Goal: Task Accomplishment & Management: Complete application form

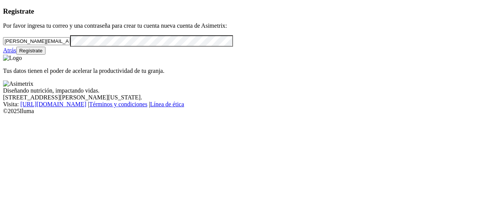
drag, startPoint x: 102, startPoint y: 51, endPoint x: 0, endPoint y: 50, distance: 101.6
click at [3, 50] on div "Registrate Por favor ingresa tu correo y una contraseña para crear tu cuenta nu…" at bounding box center [242, 30] width 479 height 47
paste input "[EMAIL_ADDRESS][DOMAIN_NAME]"
type input "[EMAIL_ADDRESS][DOMAIN_NAME]"
click at [181, 55] on div "Registrate Por favor ingresa tu correo y una contraseña para crear tu cuenta nu…" at bounding box center [242, 30] width 479 height 47
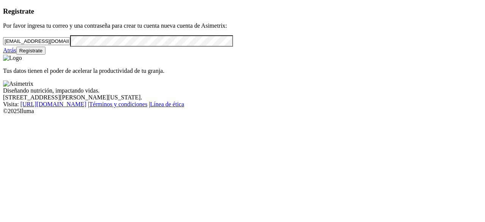
click at [3, 55] on div "Registrate Por favor ingresa tu correo y una contraseña para crear tu cuenta nu…" at bounding box center [242, 30] width 479 height 47
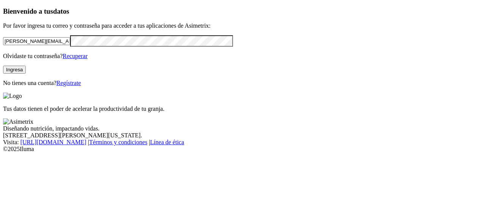
click at [70, 45] on input "[PERSON_NAME][EMAIL_ADDRESS][PERSON_NAME][DOMAIN_NAME]" at bounding box center [36, 41] width 67 height 8
drag, startPoint x: 118, startPoint y: 51, endPoint x: 0, endPoint y: 46, distance: 117.7
click at [3, 46] on div "Bienvenido a tus datos Por favor ingresa tu correo y contraseña para acceder a …" at bounding box center [242, 46] width 479 height 79
paste input "[EMAIL_ADDRESS][DOMAIN_NAME]"
type input "[EMAIL_ADDRESS][DOMAIN_NAME]"
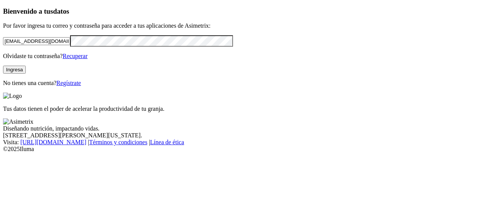
click at [3, 62] on div "Bienvenido a tus datos Por favor ingresa tu correo y contraseña para acceder a …" at bounding box center [242, 46] width 479 height 79
click at [24, 60] on p "Olvidaste tu contraseña? Recuperar" at bounding box center [242, 56] width 479 height 7
click at [26, 74] on button "Ingresa" at bounding box center [14, 70] width 23 height 8
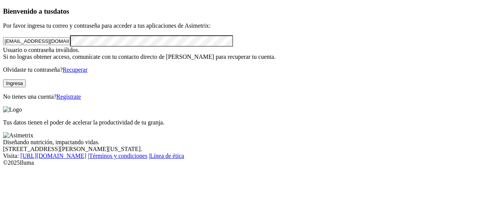
click at [81, 100] on link "Regístrate" at bounding box center [69, 96] width 25 height 6
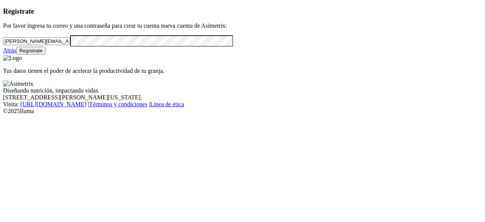
drag, startPoint x: 111, startPoint y: 52, endPoint x: 0, endPoint y: 42, distance: 111.2
click at [3, 42] on div "Registrate Por favor ingresa tu correo y una contraseña para crear tu cuenta nu…" at bounding box center [242, 30] width 479 height 47
paste input "[EMAIL_ADDRESS][DOMAIN_NAME]"
type input "[EMAIL_ADDRESS][DOMAIN_NAME]"
click at [3, 55] on div "Registrate Por favor ingresa tu correo y una contraseña para crear tu cuenta nu…" at bounding box center [242, 30] width 479 height 47
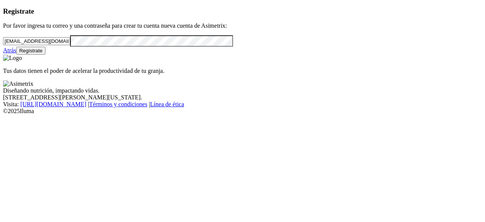
click at [25, 55] on div "Registrate Por favor ingresa tu correo y una contraseña para crear tu cuenta nu…" at bounding box center [242, 30] width 479 height 47
click at [46, 55] on button "Regístrate" at bounding box center [31, 51] width 30 height 8
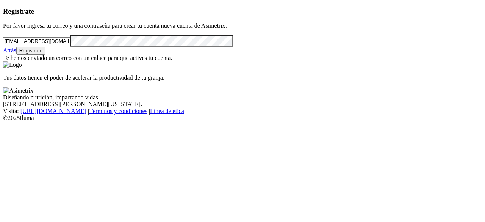
click at [16, 53] on link "Atrás" at bounding box center [9, 50] width 13 height 6
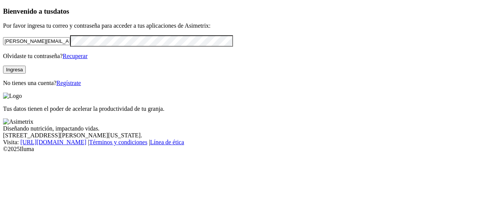
click at [37, 86] on div "Bienvenido a tus datos Por favor ingresa tu correo y contraseña para acceder a …" at bounding box center [242, 46] width 479 height 79
drag, startPoint x: 116, startPoint y: 55, endPoint x: 0, endPoint y: 51, distance: 115.7
click at [3, 51] on div "Bienvenido a tus datos Por favor ingresa tu correo y contraseña para acceder a …" at bounding box center [242, 46] width 479 height 79
paste input "[EMAIL_ADDRESS][DOMAIN_NAME]"
type input "[EMAIL_ADDRESS][DOMAIN_NAME]"
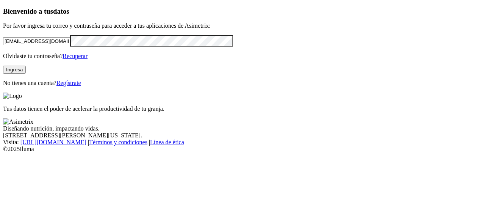
click at [9, 63] on div "Bienvenido a tus datos Por favor ingresa tu correo y contraseña para acceder a …" at bounding box center [242, 46] width 479 height 79
click at [18, 86] on div "Bienvenido a tus datos Por favor ingresa tu correo y contraseña para acceder a …" at bounding box center [242, 46] width 479 height 79
click at [26, 74] on button "Ingresa" at bounding box center [14, 70] width 23 height 8
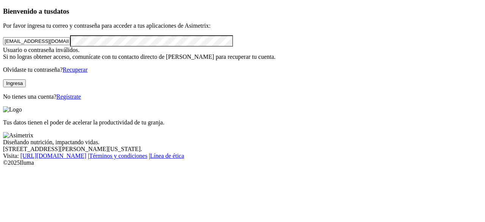
click at [81, 100] on link "Regístrate" at bounding box center [69, 96] width 25 height 6
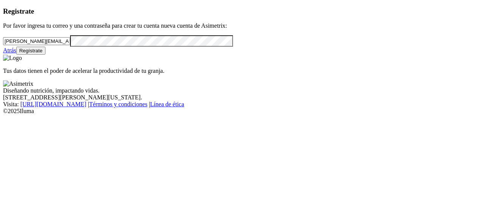
drag, startPoint x: 111, startPoint y: 53, endPoint x: 0, endPoint y: 44, distance: 111.2
click at [3, 44] on div "Registrate Por favor ingresa tu correo y una contraseña para crear tu cuenta nu…" at bounding box center [242, 30] width 479 height 47
paste input "[EMAIL_ADDRESS][DOMAIN_NAME]"
type input "[EMAIL_ADDRESS][DOMAIN_NAME]"
click at [3, 55] on div "Registrate Por favor ingresa tu correo y una contraseña para crear tu cuenta nu…" at bounding box center [242, 30] width 479 height 47
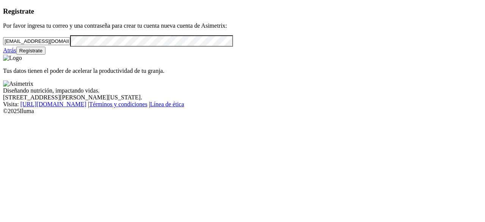
click at [29, 55] on div "Registrate Por favor ingresa tu correo y una contraseña para crear tu cuenta nu…" at bounding box center [242, 30] width 479 height 47
click at [46, 55] on button "Regístrate" at bounding box center [31, 51] width 30 height 8
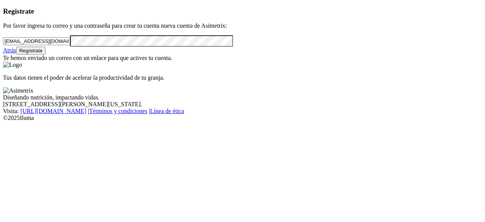
click at [61, 55] on div "Atrás Regístrate" at bounding box center [242, 51] width 479 height 8
click at [16, 53] on link "Atrás" at bounding box center [9, 50] width 13 height 6
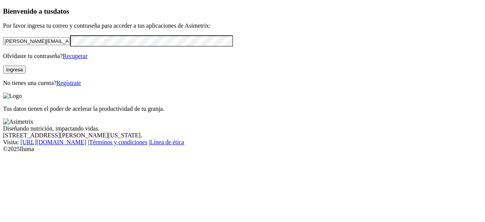
click at [70, 45] on input "[PERSON_NAME][EMAIL_ADDRESS][PERSON_NAME][DOMAIN_NAME]" at bounding box center [36, 41] width 67 height 8
drag, startPoint x: 111, startPoint y: 53, endPoint x: 0, endPoint y: 45, distance: 111.4
click at [3, 45] on div "Bienvenido a tus datos Por favor ingresa tu correo y contraseña para acceder a …" at bounding box center [242, 46] width 479 height 79
paste input "[EMAIL_ADDRESS][DOMAIN_NAME]"
drag, startPoint x: 84, startPoint y: 50, endPoint x: 0, endPoint y: 43, distance: 84.5
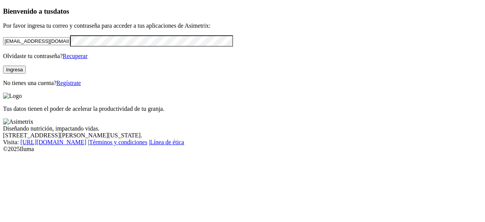
click at [3, 43] on div "Bienvenido a tus datos Por favor ingresa tu correo y contraseña para acceder a …" at bounding box center [242, 46] width 479 height 79
paste input "landrad"
type input "[EMAIL_ADDRESS][DOMAIN_NAME]"
click at [3, 63] on div "Bienvenido a tus datos Por favor ingresa tu correo y contraseña para acceder a …" at bounding box center [242, 46] width 479 height 79
click at [21, 86] on div "Bienvenido a tus datos Por favor ingresa tu correo y contraseña para acceder a …" at bounding box center [242, 46] width 479 height 79
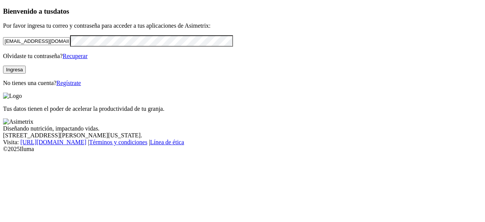
click at [26, 74] on button "Ingresa" at bounding box center [14, 70] width 23 height 8
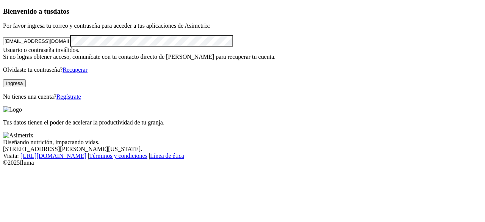
click at [81, 100] on link "Regístrate" at bounding box center [69, 96] width 25 height 6
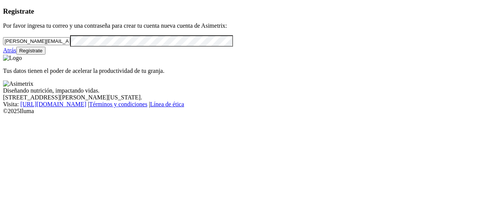
drag, startPoint x: 104, startPoint y: 49, endPoint x: 0, endPoint y: 43, distance: 104.1
click at [3, 43] on div "Registrate Por favor ingresa tu correo y una contraseña para crear tu cuenta nu…" at bounding box center [242, 30] width 479 height 47
paste input "[EMAIL_ADDRESS][DOMAIN_NAME]"
type input "[EMAIL_ADDRESS][DOMAIN_NAME]"
click at [6, 55] on div "Registrate Por favor ingresa tu correo y una contraseña para crear tu cuenta nu…" at bounding box center [242, 30] width 479 height 47
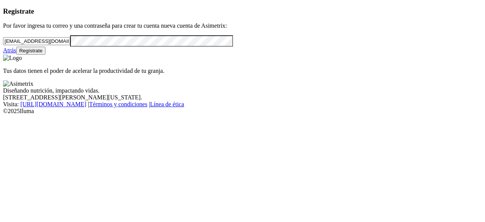
click at [19, 55] on div "Atrás Regístrate" at bounding box center [242, 51] width 479 height 8
click at [46, 55] on button "Regístrate" at bounding box center [31, 51] width 30 height 8
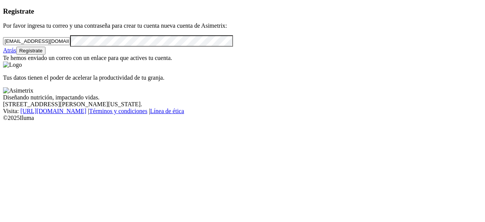
click at [59, 61] on div "Registrate Por favor ingresa tu correo y una contraseña para crear tu cuenta nu…" at bounding box center [242, 34] width 479 height 54
click at [16, 53] on link "Atrás" at bounding box center [9, 50] width 13 height 6
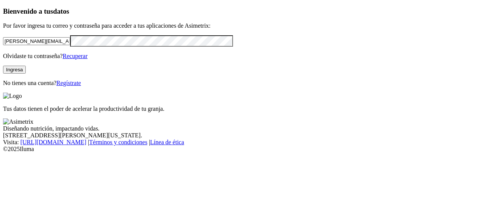
drag, startPoint x: 108, startPoint y: 50, endPoint x: 3, endPoint y: 44, distance: 104.8
click at [3, 44] on div "Bienvenido a tus datos Por favor ingresa tu correo y contraseña para acceder a …" at bounding box center [242, 46] width 479 height 79
paste input "[EMAIL_ADDRESS][DOMAIN_NAME]"
type input "[EMAIL_ADDRESS][DOMAIN_NAME]"
click at [3, 62] on div "Bienvenido a tus datos Por favor ingresa tu correo y contraseña para acceder a …" at bounding box center [242, 46] width 479 height 79
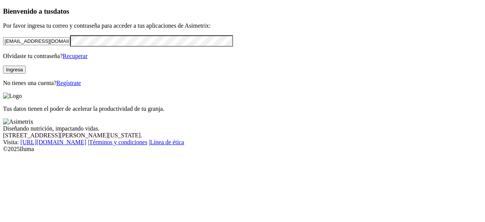
click at [14, 86] on div "Bienvenido a tus datos Por favor ingresa tu correo y contraseña para acceder a …" at bounding box center [242, 46] width 479 height 79
click at [3, 60] on div "Bienvenido a tus datos Por favor ingresa tu correo y contraseña para acceder a …" at bounding box center [242, 46] width 479 height 79
click at [13, 86] on div "Bienvenido a tus datos Por favor ingresa tu correo y contraseña para acceder a …" at bounding box center [242, 46] width 479 height 79
click at [26, 74] on button "Ingresa" at bounding box center [14, 70] width 23 height 8
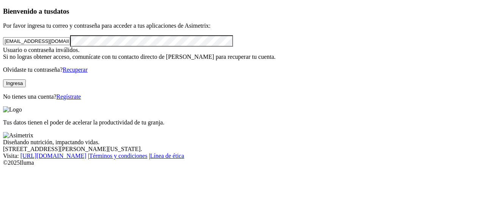
click at [81, 100] on link "Regístrate" at bounding box center [69, 96] width 25 height 6
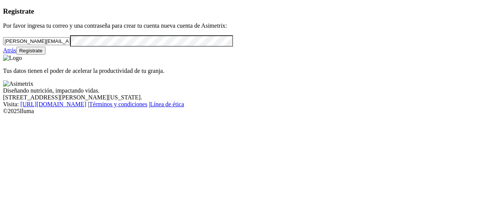
drag, startPoint x: 109, startPoint y: 52, endPoint x: 0, endPoint y: 47, distance: 109.3
click at [3, 47] on div "Registrate Por favor ingresa tu correo y una contraseña para crear tu cuenta nu…" at bounding box center [242, 30] width 479 height 47
paste input "[EMAIL_ADDRESS][DOMAIN_NAME]"
type input "[EMAIL_ADDRESS][DOMAIN_NAME]"
click at [3, 55] on div "Registrate Por favor ingresa tu correo y una contraseña para crear tu cuenta nu…" at bounding box center [242, 30] width 479 height 47
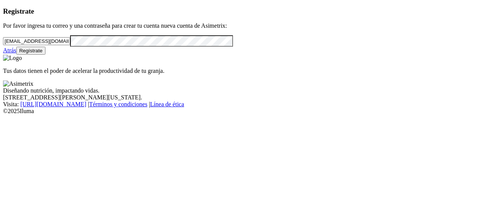
click at [3, 55] on div "Registrate Por favor ingresa tu correo y una contraseña para crear tu cuenta nu…" at bounding box center [242, 30] width 479 height 47
click at [91, 46] on form "[EMAIL_ADDRESS][DOMAIN_NAME]" at bounding box center [242, 40] width 479 height 11
click at [39, 46] on form "[EMAIL_ADDRESS][DOMAIN_NAME]" at bounding box center [242, 40] width 479 height 11
drag, startPoint x: 86, startPoint y: 60, endPoint x: 0, endPoint y: 60, distance: 85.7
click at [3, 55] on div "Registrate Por favor ingresa tu correo y una contraseña para crear tu cuenta nu…" at bounding box center [242, 30] width 479 height 47
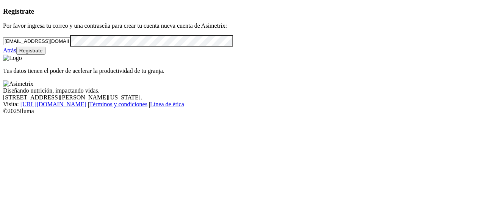
click at [88, 55] on div "Registrate Por favor ingresa tu correo y una contraseña para crear tu cuenta nu…" at bounding box center [242, 30] width 479 height 47
click at [46, 55] on button "Regístrate" at bounding box center [31, 51] width 30 height 8
